Goal: Task Accomplishment & Management: Use online tool/utility

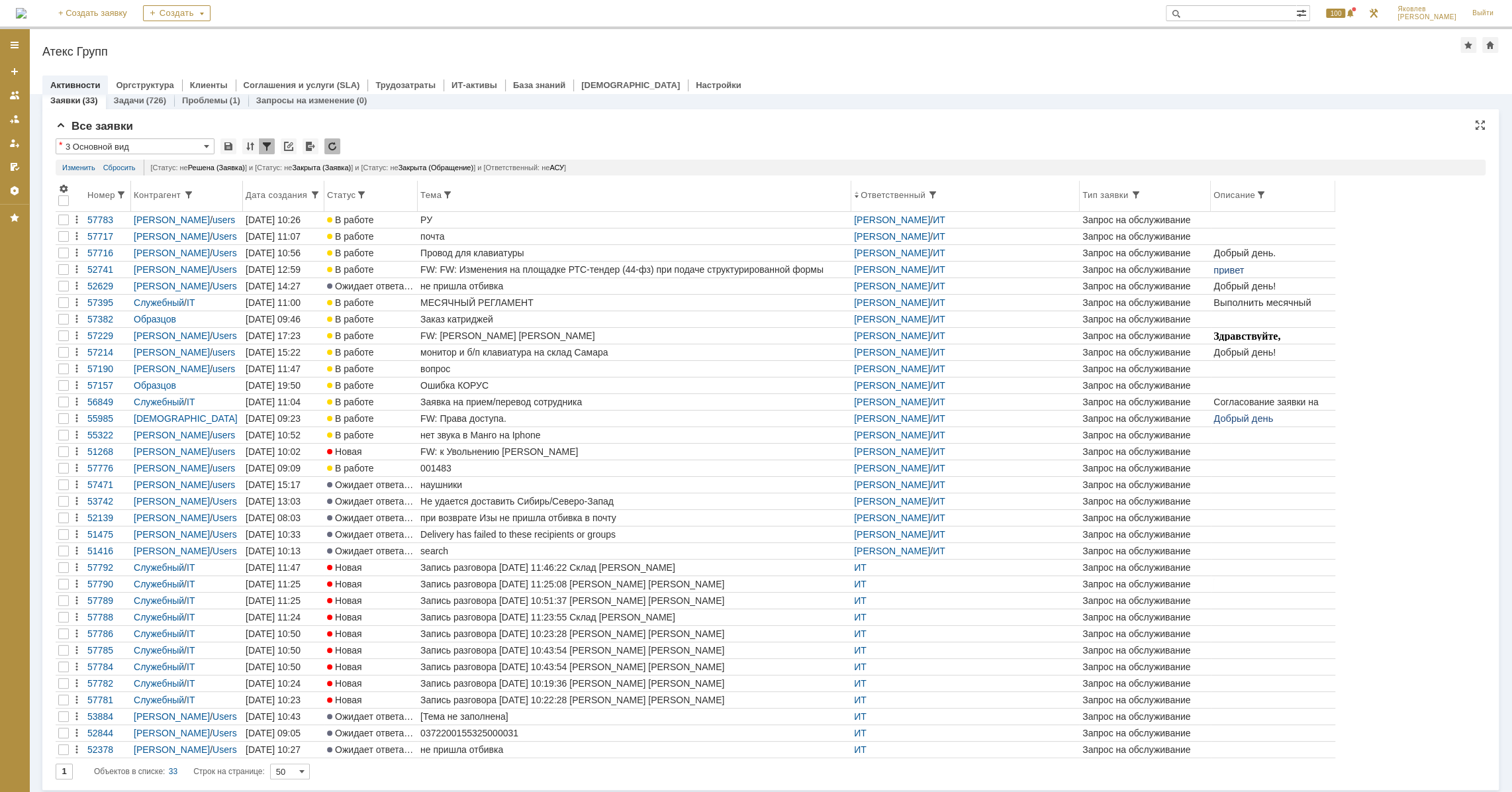
click at [102, 195] on div "Номер" at bounding box center [101, 195] width 29 height 10
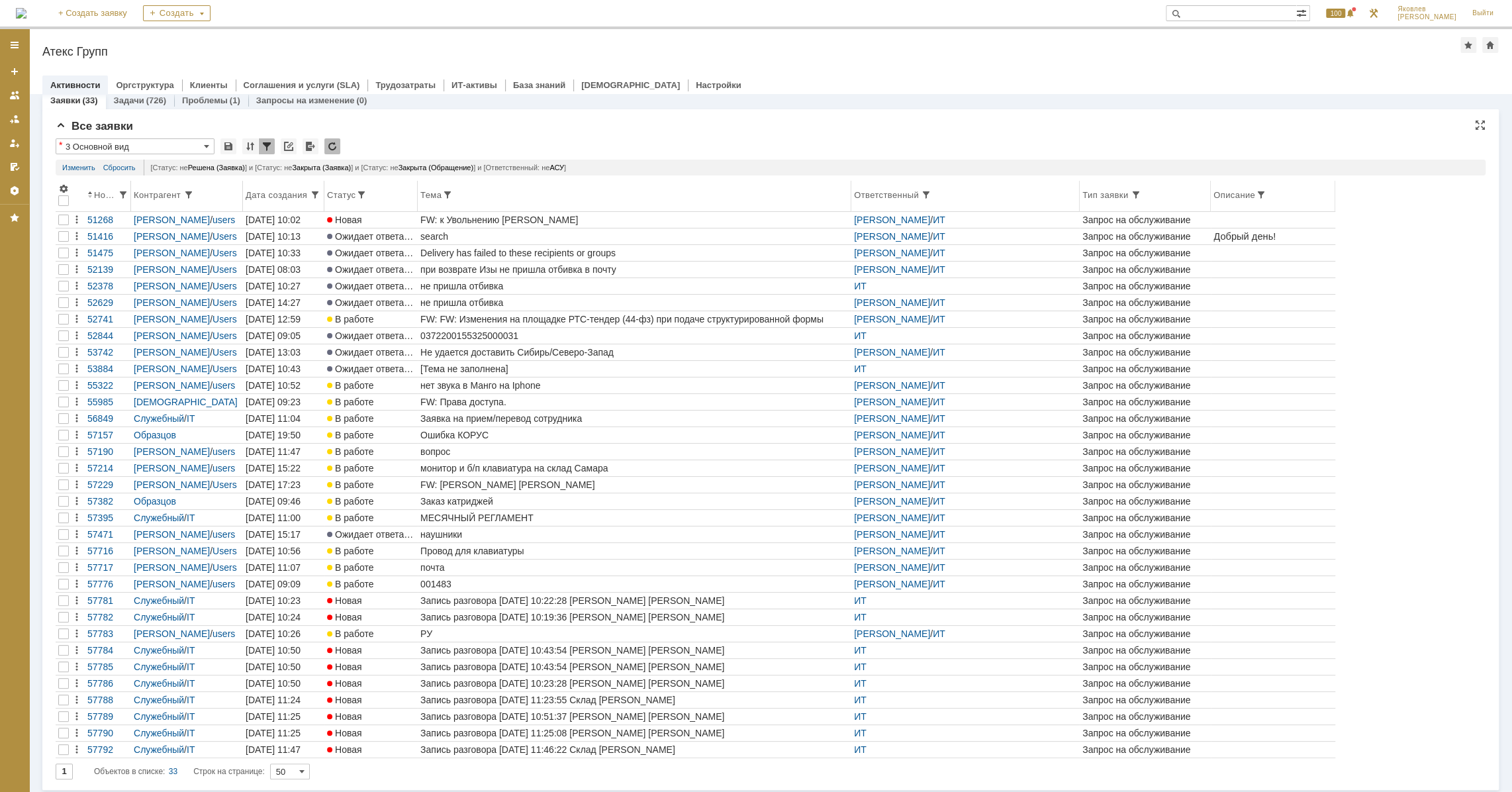
click at [101, 199] on div "Номер" at bounding box center [107, 194] width 41 height 11
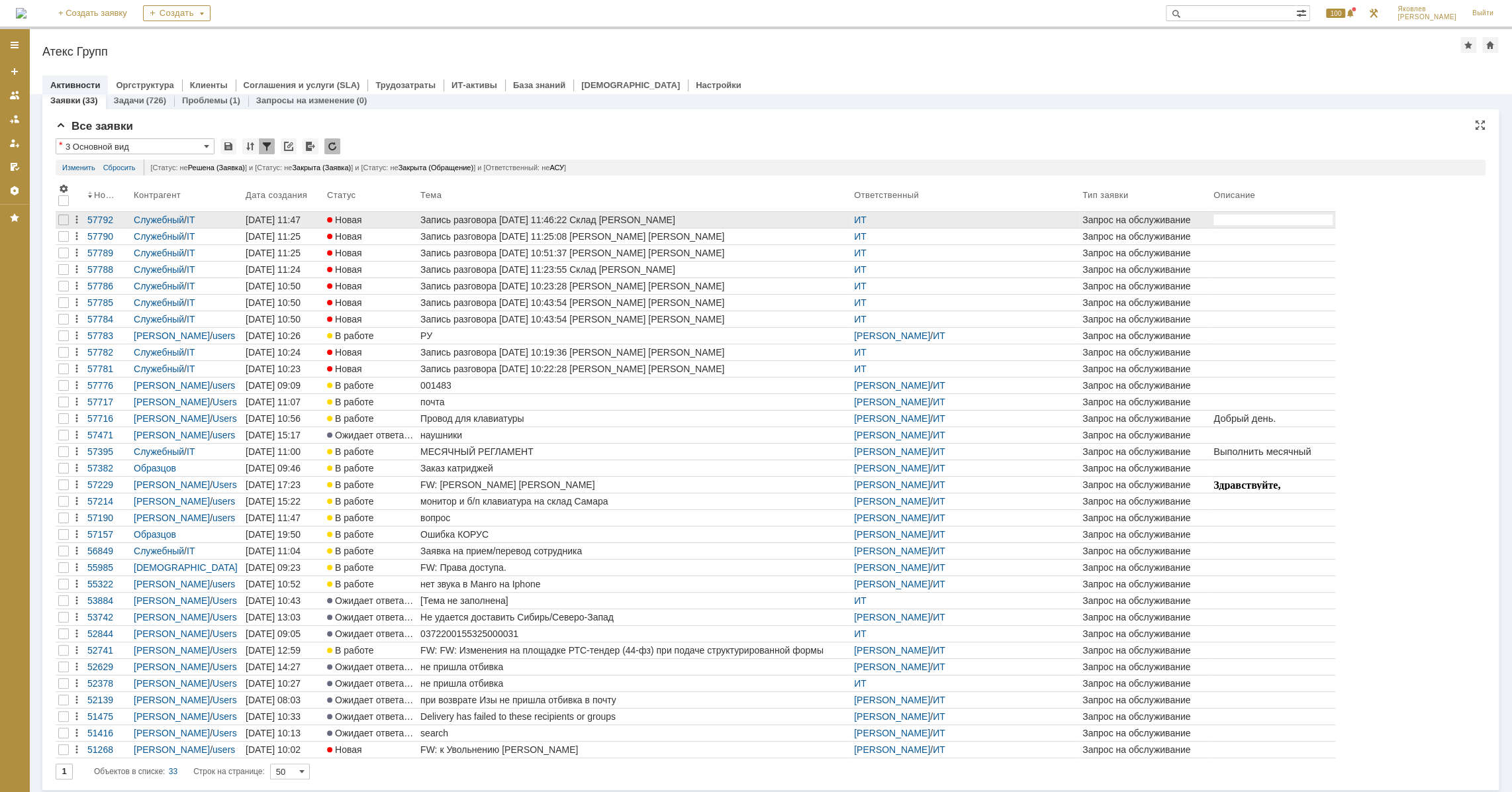
click at [70, 218] on div at bounding box center [64, 219] width 16 height 16
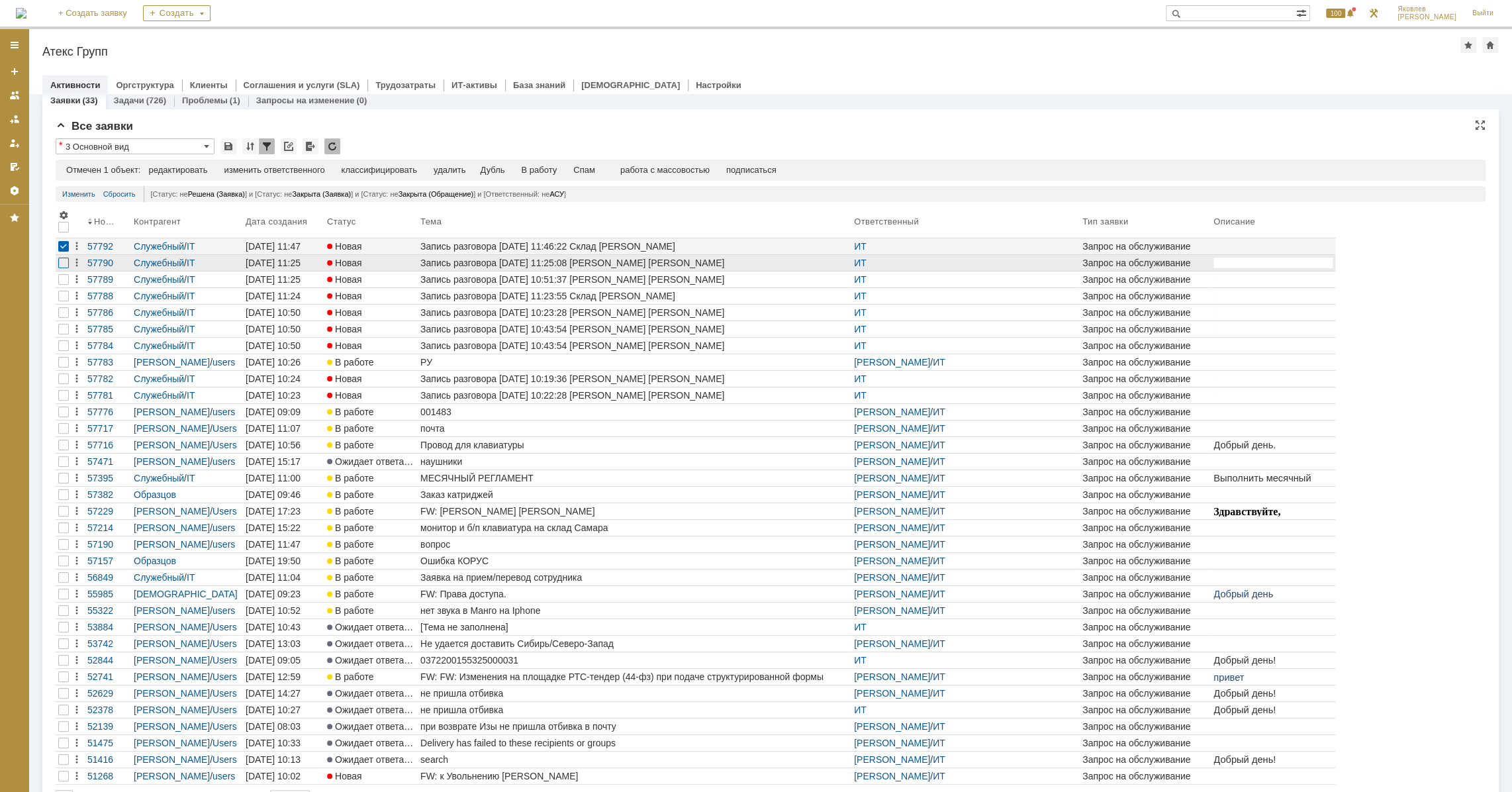
click at [65, 264] on div at bounding box center [64, 262] width 11 height 11
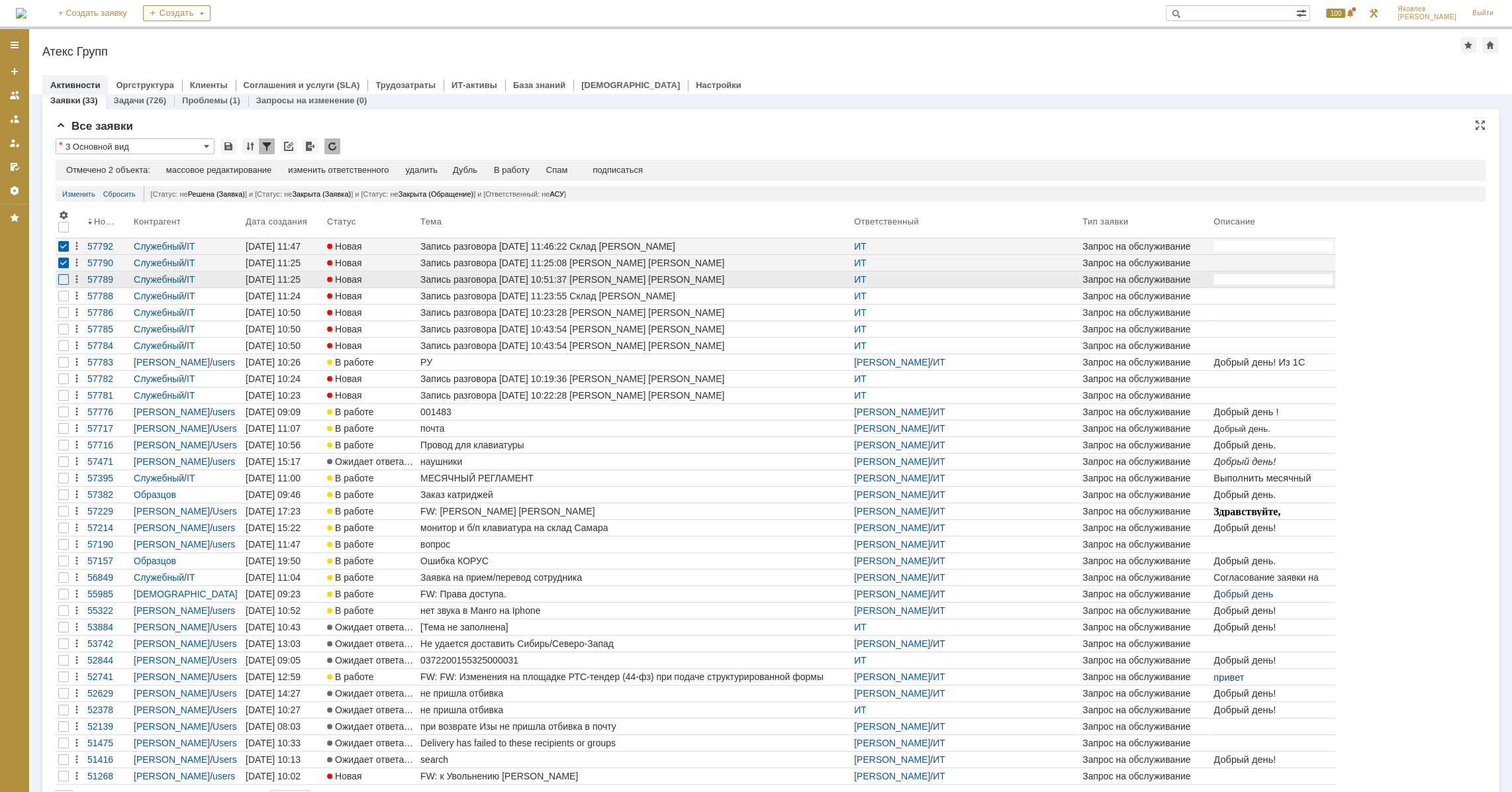
click at [59, 279] on div at bounding box center [64, 279] width 11 height 11
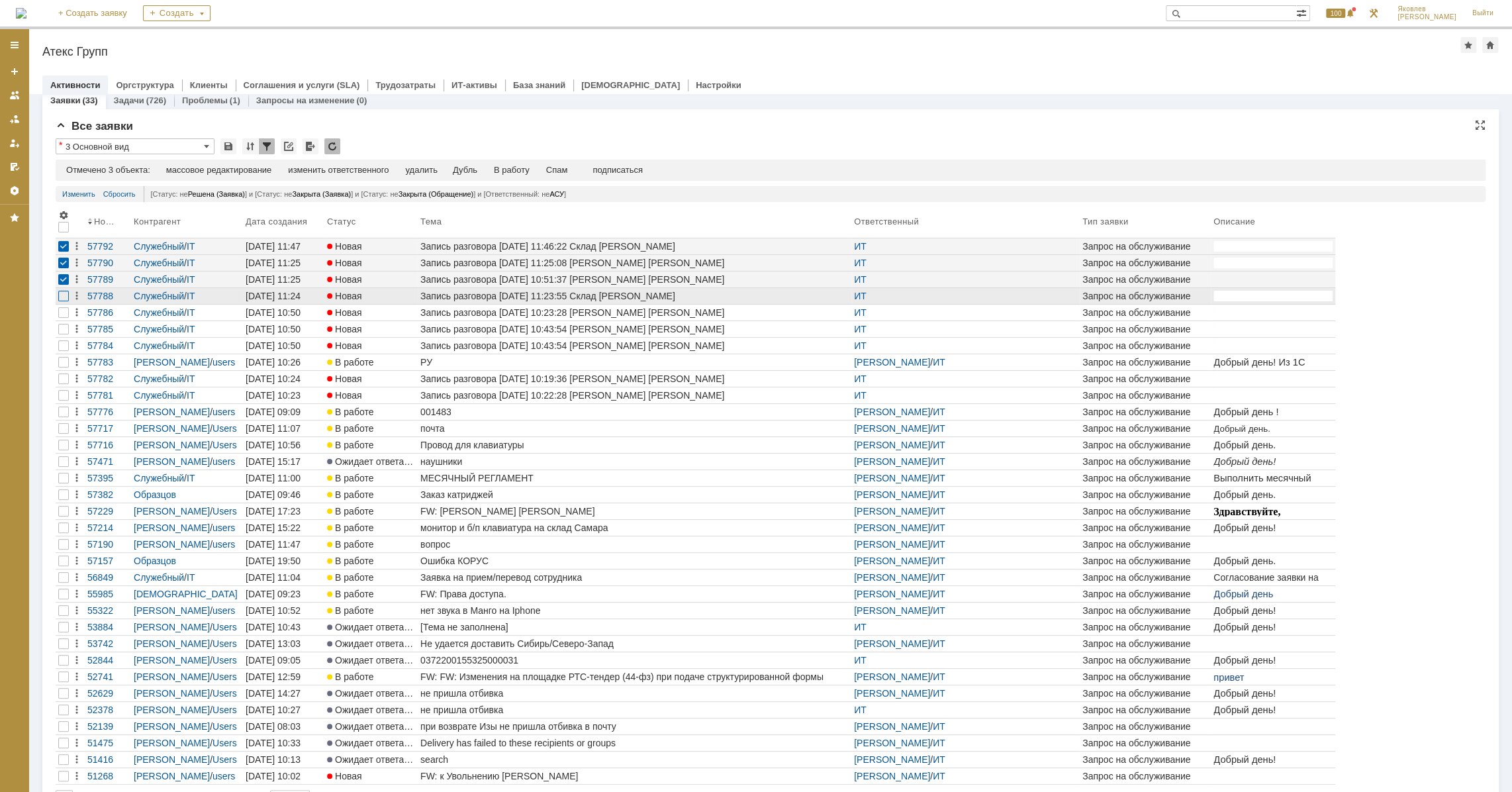
click at [64, 295] on div at bounding box center [64, 296] width 11 height 11
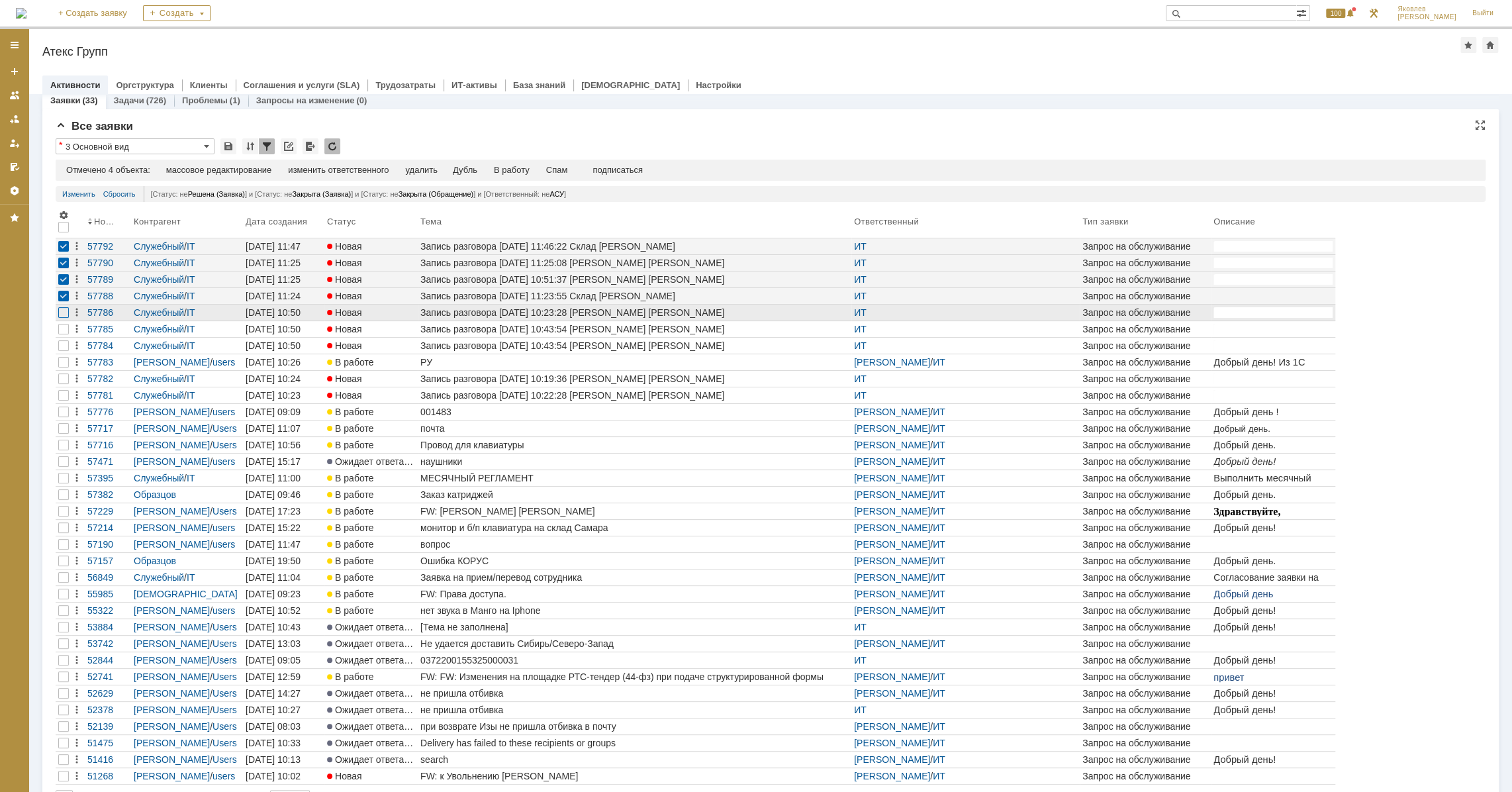
click at [61, 313] on div at bounding box center [64, 312] width 11 height 11
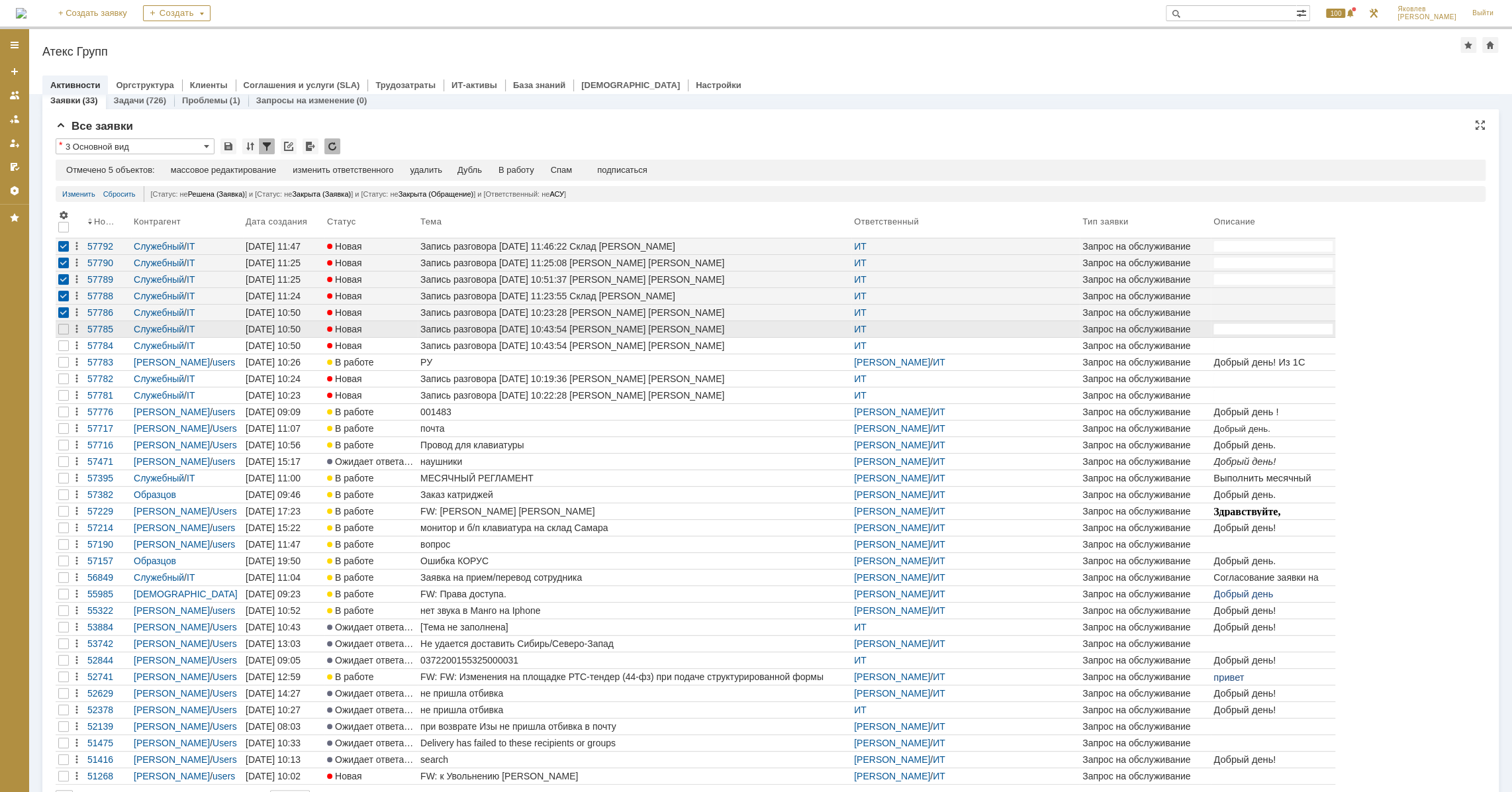
click at [56, 331] on div at bounding box center [64, 329] width 16 height 16
click at [60, 345] on div at bounding box center [64, 345] width 11 height 11
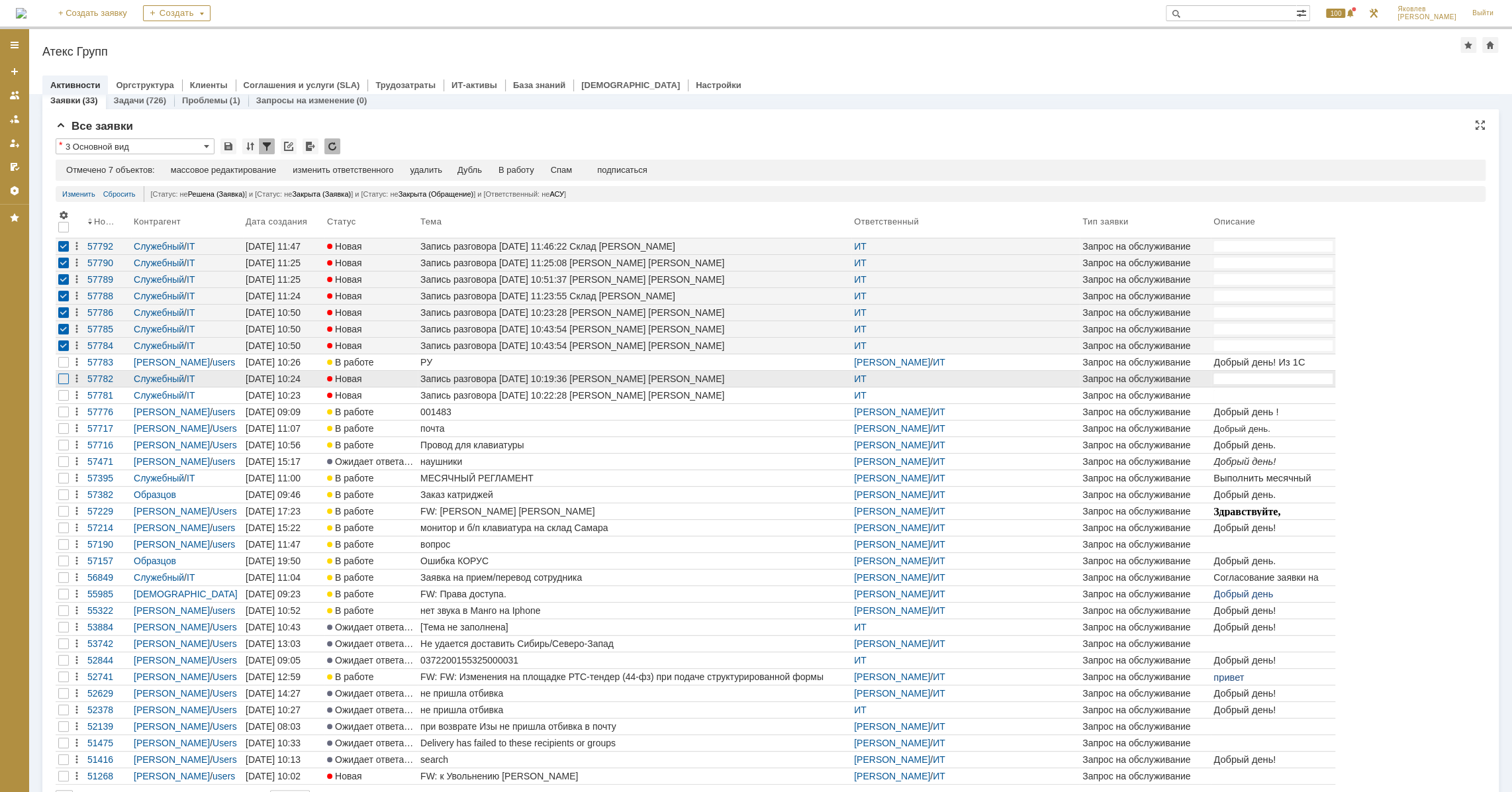
click at [59, 378] on div at bounding box center [64, 378] width 11 height 11
click at [60, 367] on div at bounding box center [64, 362] width 11 height 11
click at [572, 171] on div "Спам" at bounding box center [562, 170] width 22 height 11
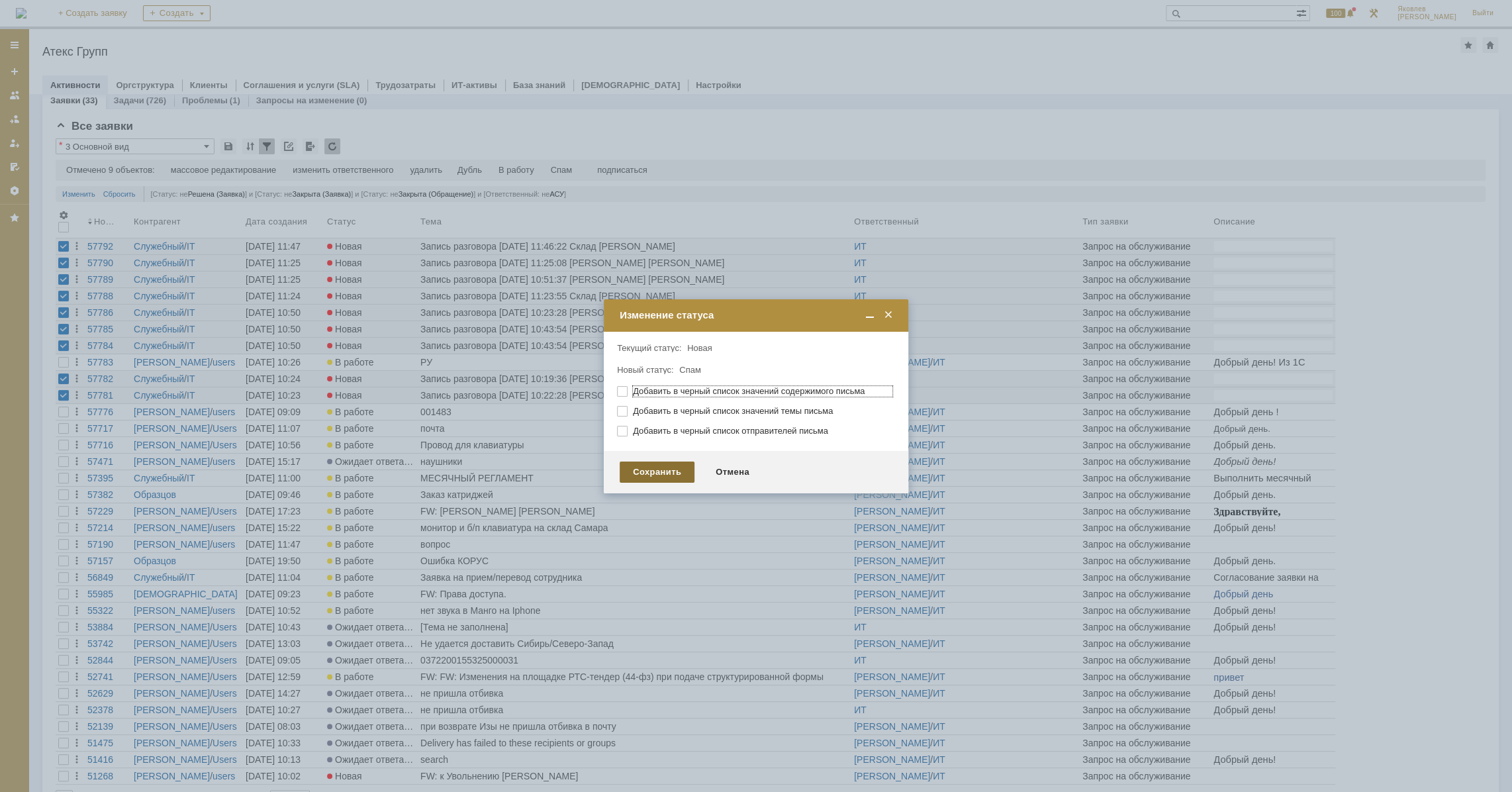
click at [664, 467] on div "Сохранить" at bounding box center [657, 472] width 75 height 21
